Goal: Find specific page/section: Find specific page/section

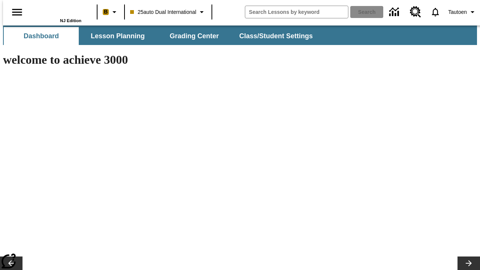
type input "-1"
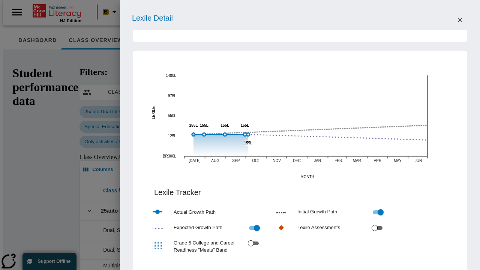
click at [264, 248] on input "Grade 5 College and Career Readiness "Meets" Band" at bounding box center [250, 243] width 27 height 9
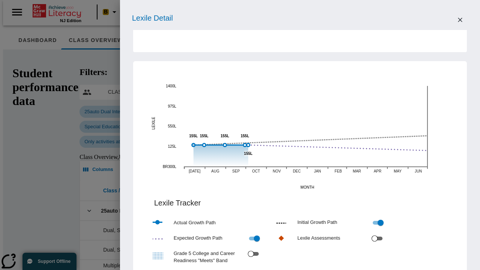
checkbox input "true"
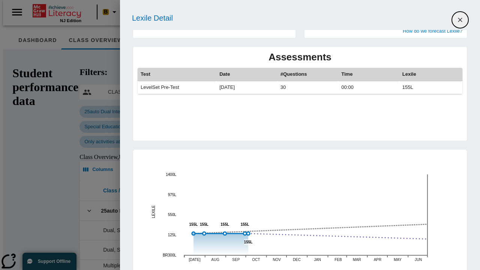
click at [460, 20] on icon "Close" at bounding box center [460, 20] width 4 height 4
